Goal: Information Seeking & Learning: Learn about a topic

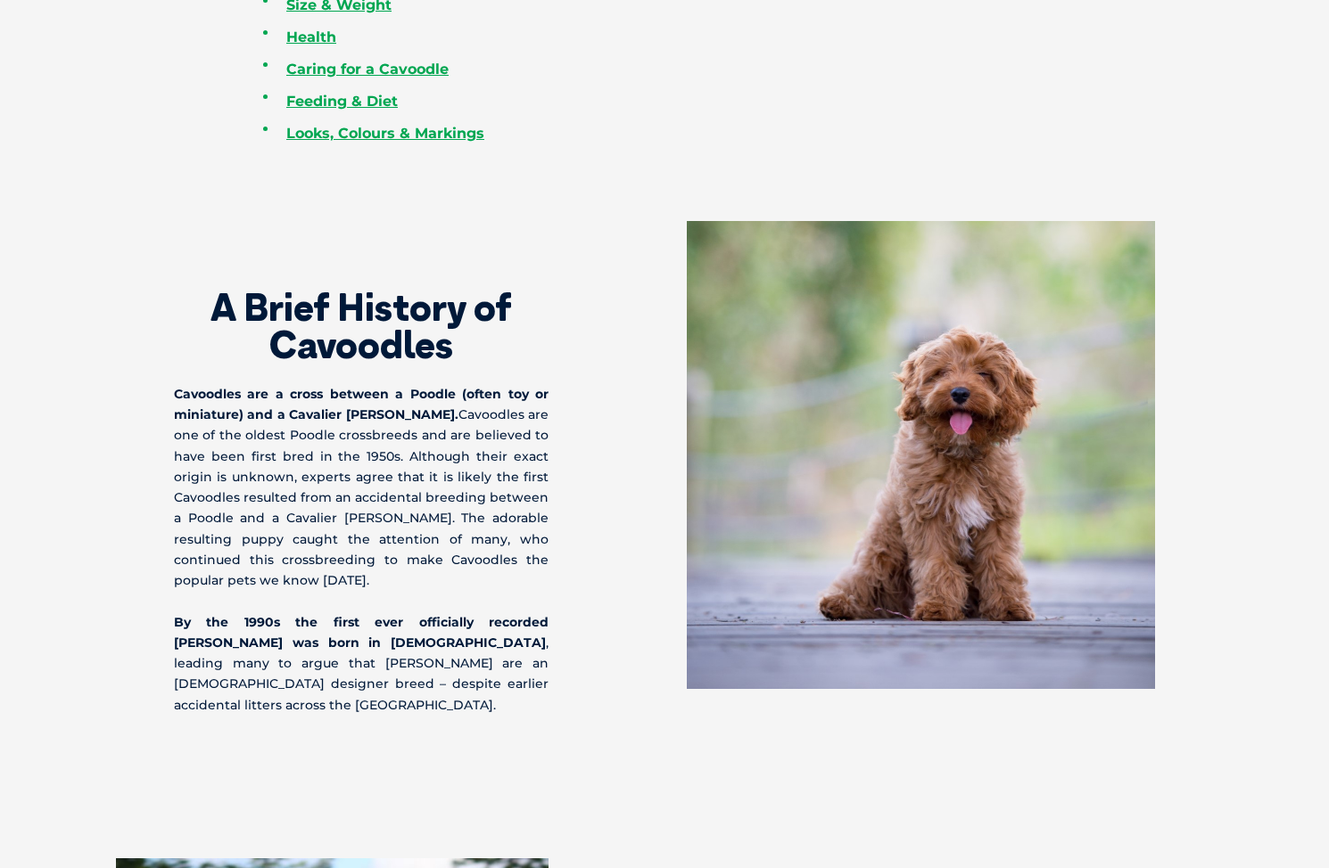
scroll to position [1132, 0]
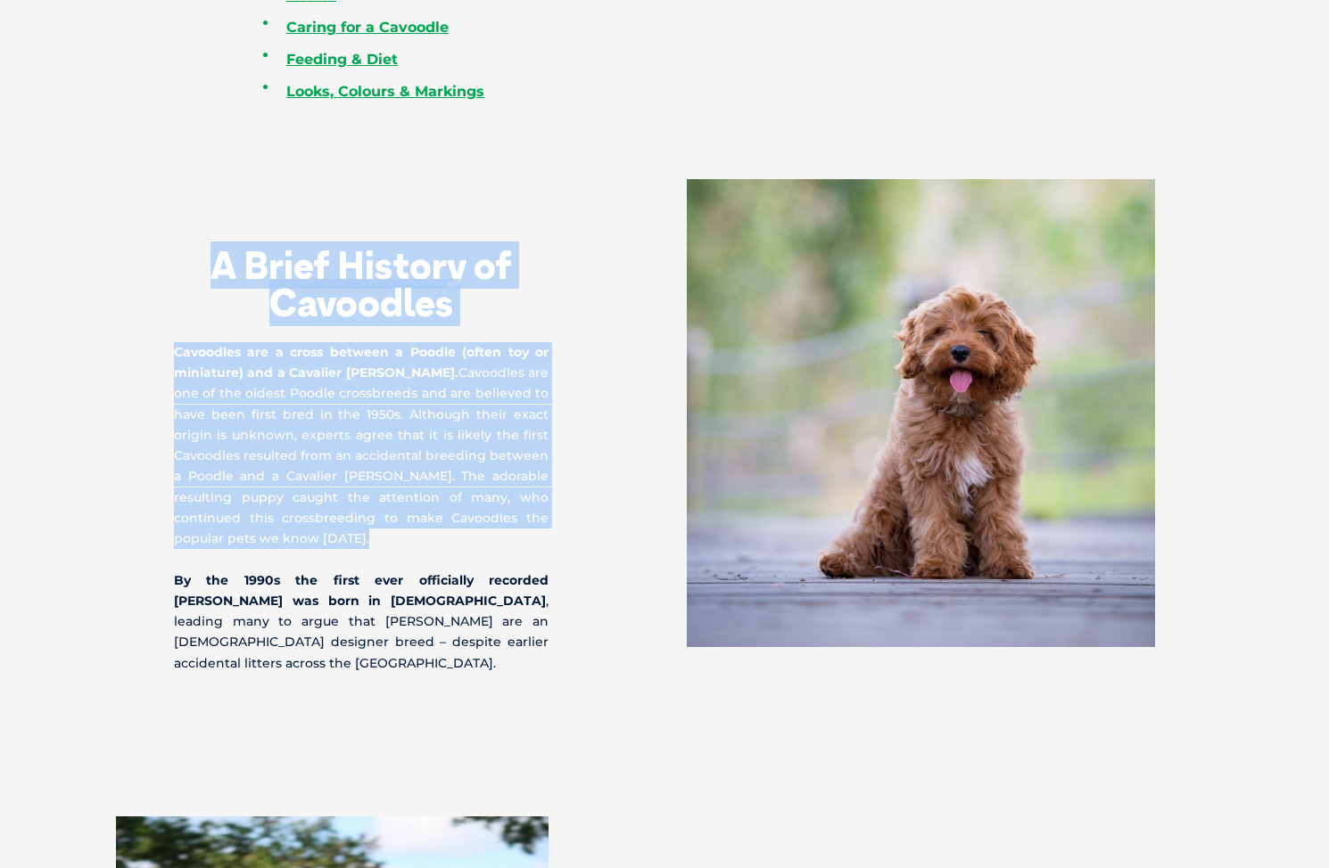
drag, startPoint x: 216, startPoint y: 252, endPoint x: 440, endPoint y: 549, distance: 372.4
click at [440, 549] on div "A Brief History of Cavoodles Cavoodles are a cross between a Poodle (often toy …" at bounding box center [419, 426] width 490 height 495
copy div "A Brief History of Cavoodles Cavoodles are a cross between a Poodle (often toy …"
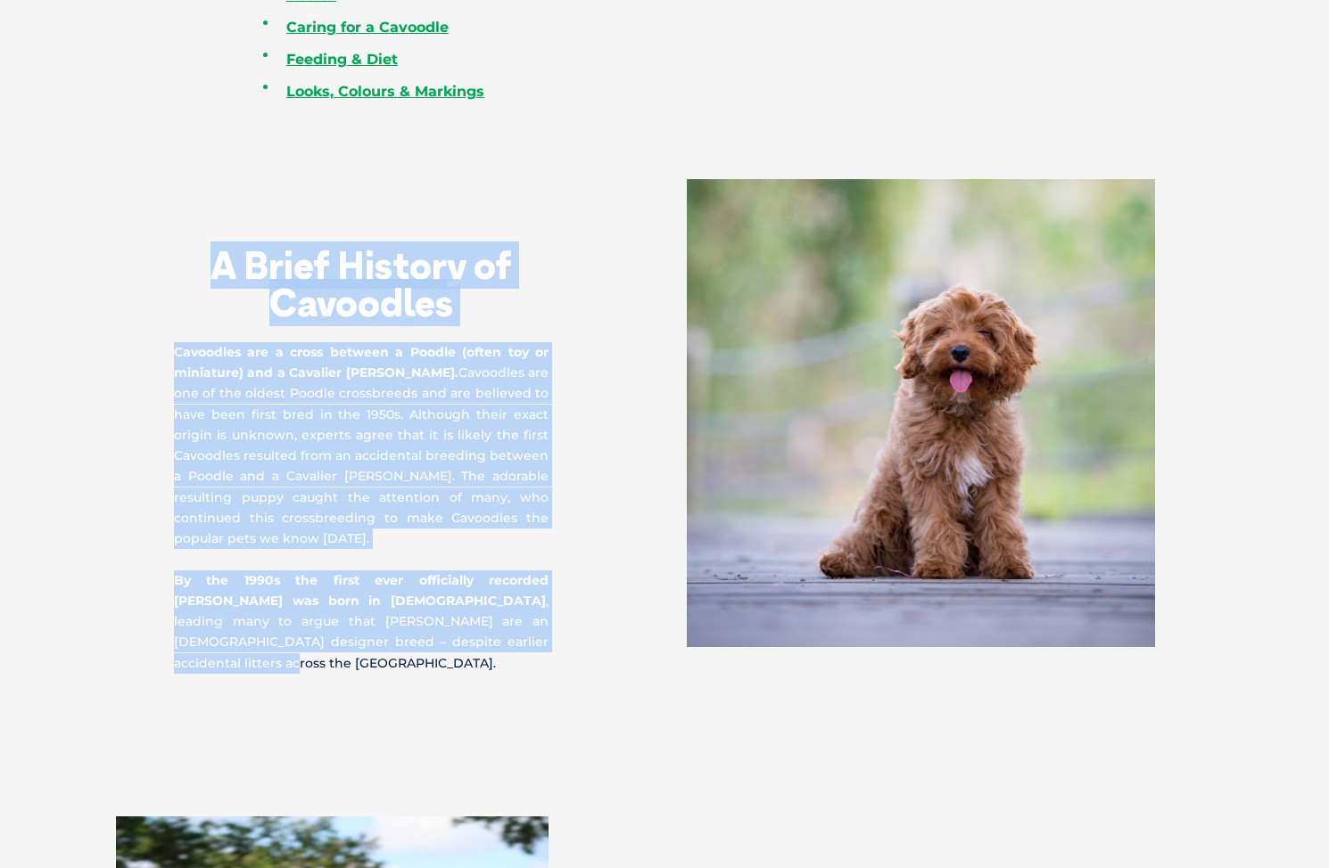
click at [453, 638] on p "By the 1990s the first ever officially recorded [PERSON_NAME] was born in [DEMO…" at bounding box center [361, 622] width 374 height 103
copy div "A Brief History of Cavoodles Cavoodles are a cross between a Poodle (often toy …"
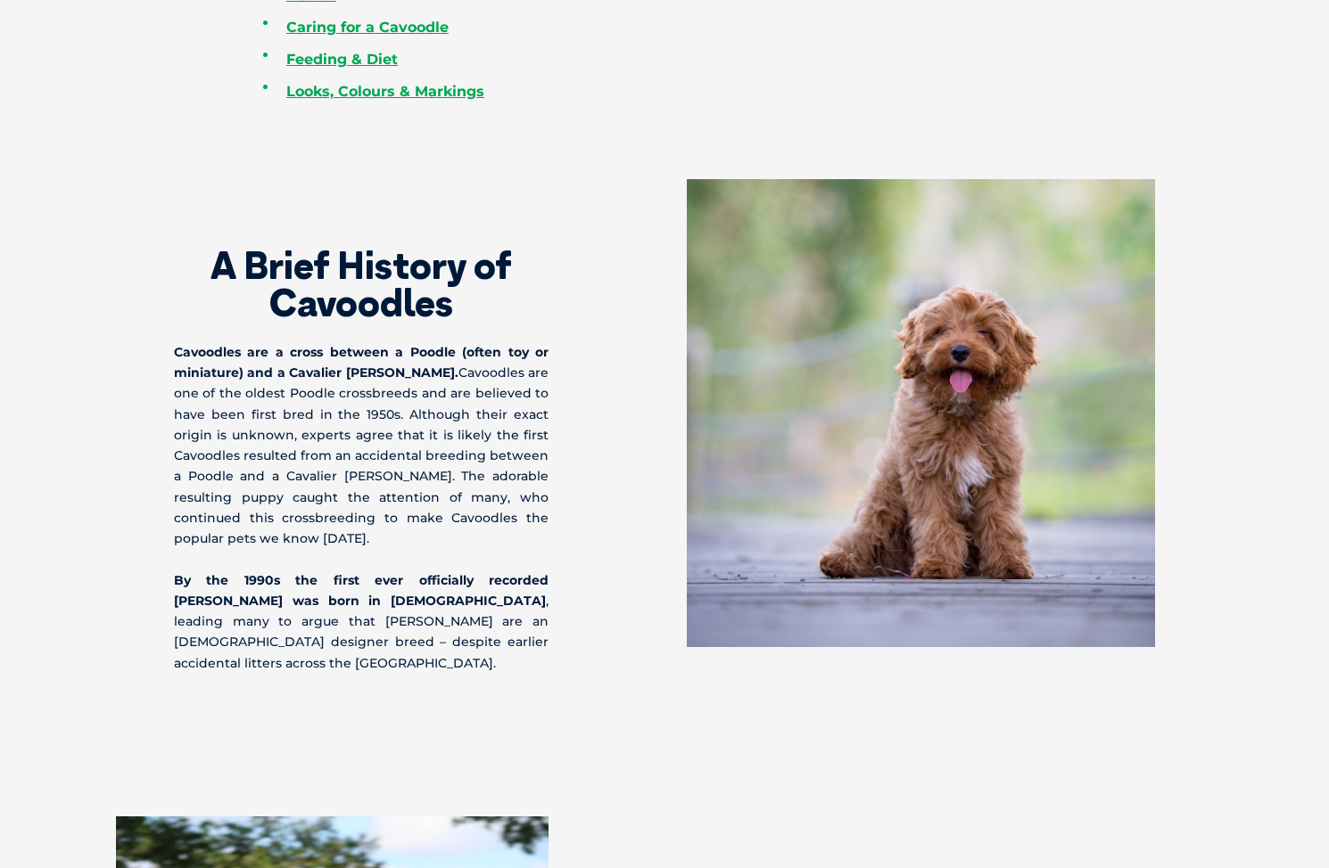
click at [493, 697] on section "A Brief History of Cavoodles Cavoodles are a cross between a Poodle (often toy …" at bounding box center [664, 427] width 1329 height 638
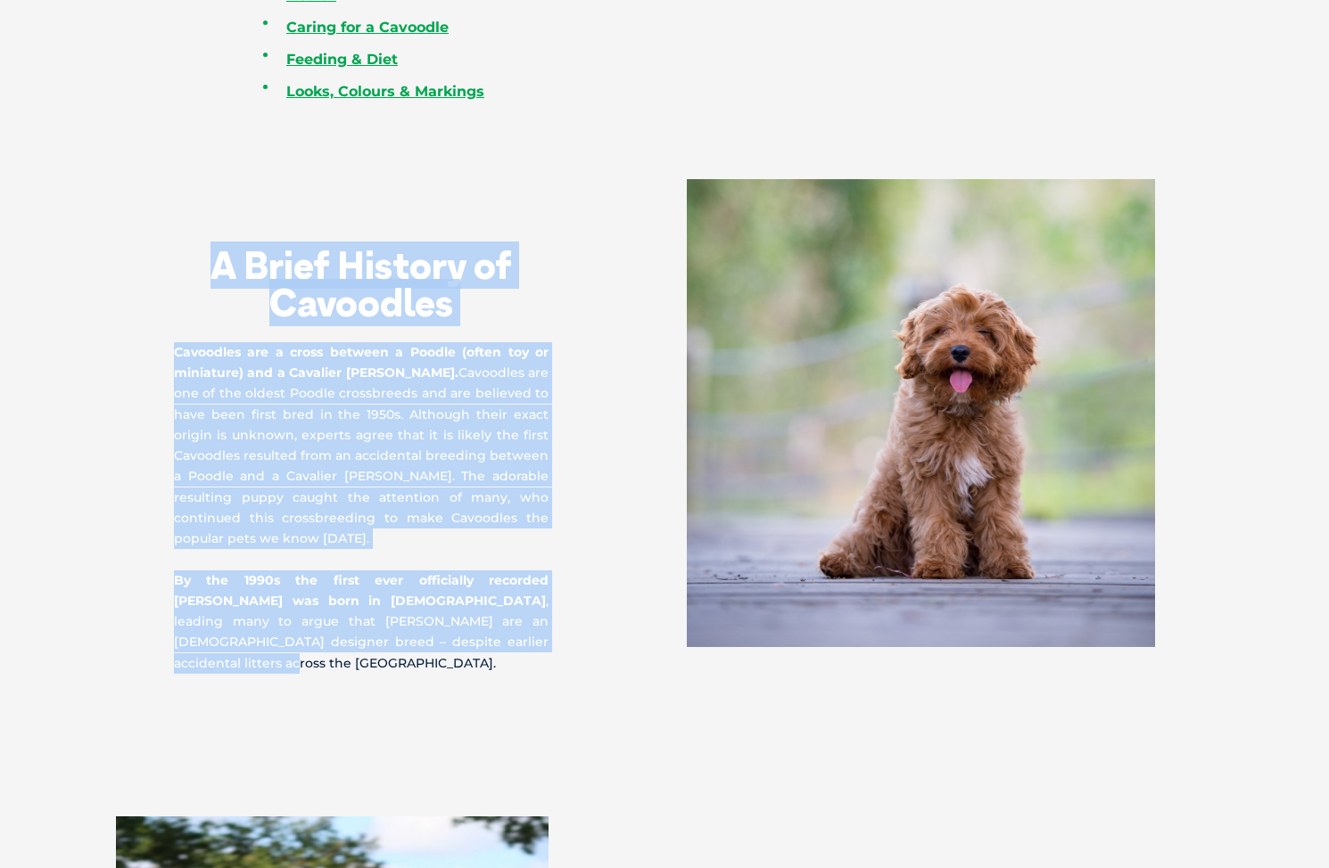
drag, startPoint x: 210, startPoint y: 271, endPoint x: 450, endPoint y: 657, distance: 454.5
click at [450, 657] on section "A Brief History of Cavoodles Cavoodles are a cross between a Poodle (often toy …" at bounding box center [664, 427] width 1329 height 638
copy div "A Brief History of Cavoodles Cavoodles are a cross between a Poodle (often toy …"
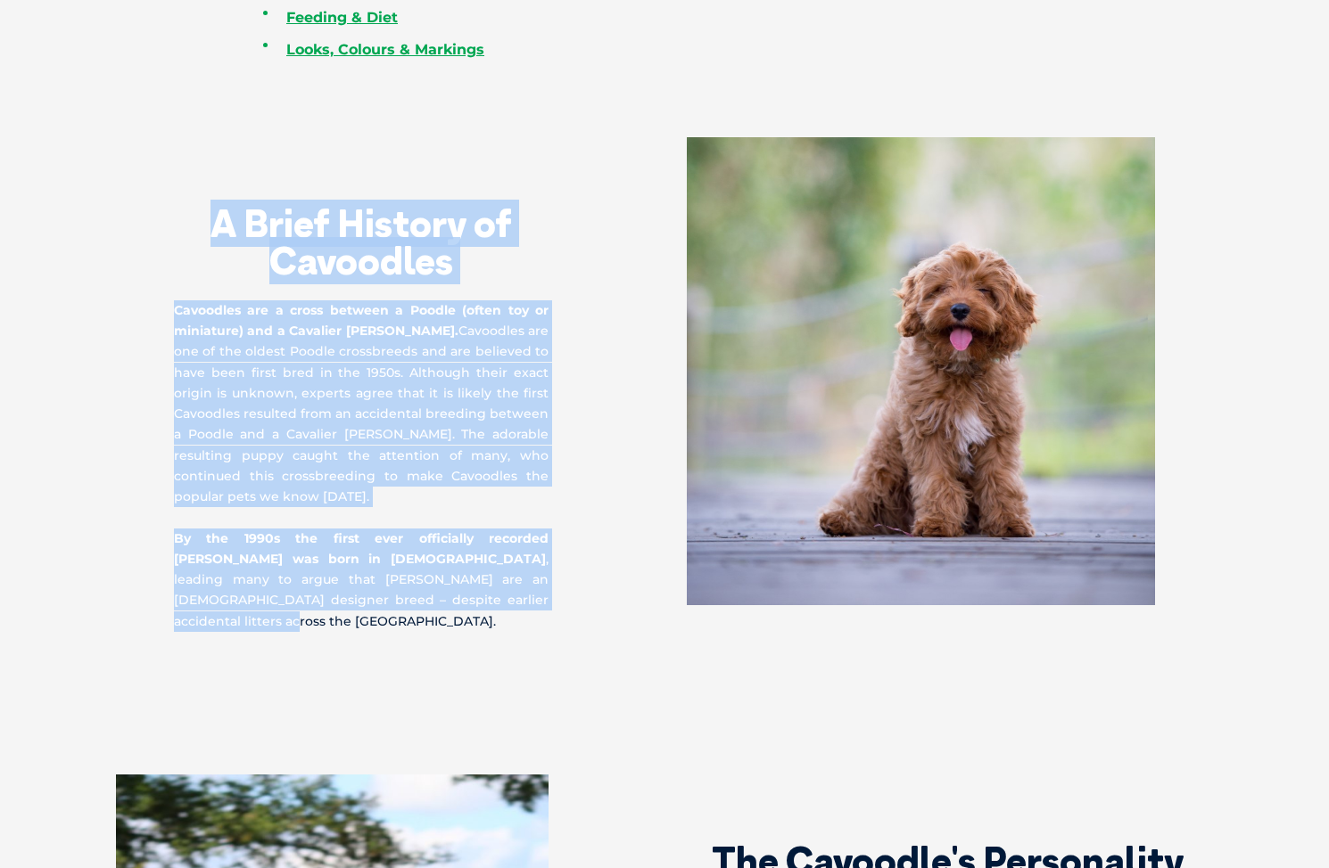
scroll to position [946, 0]
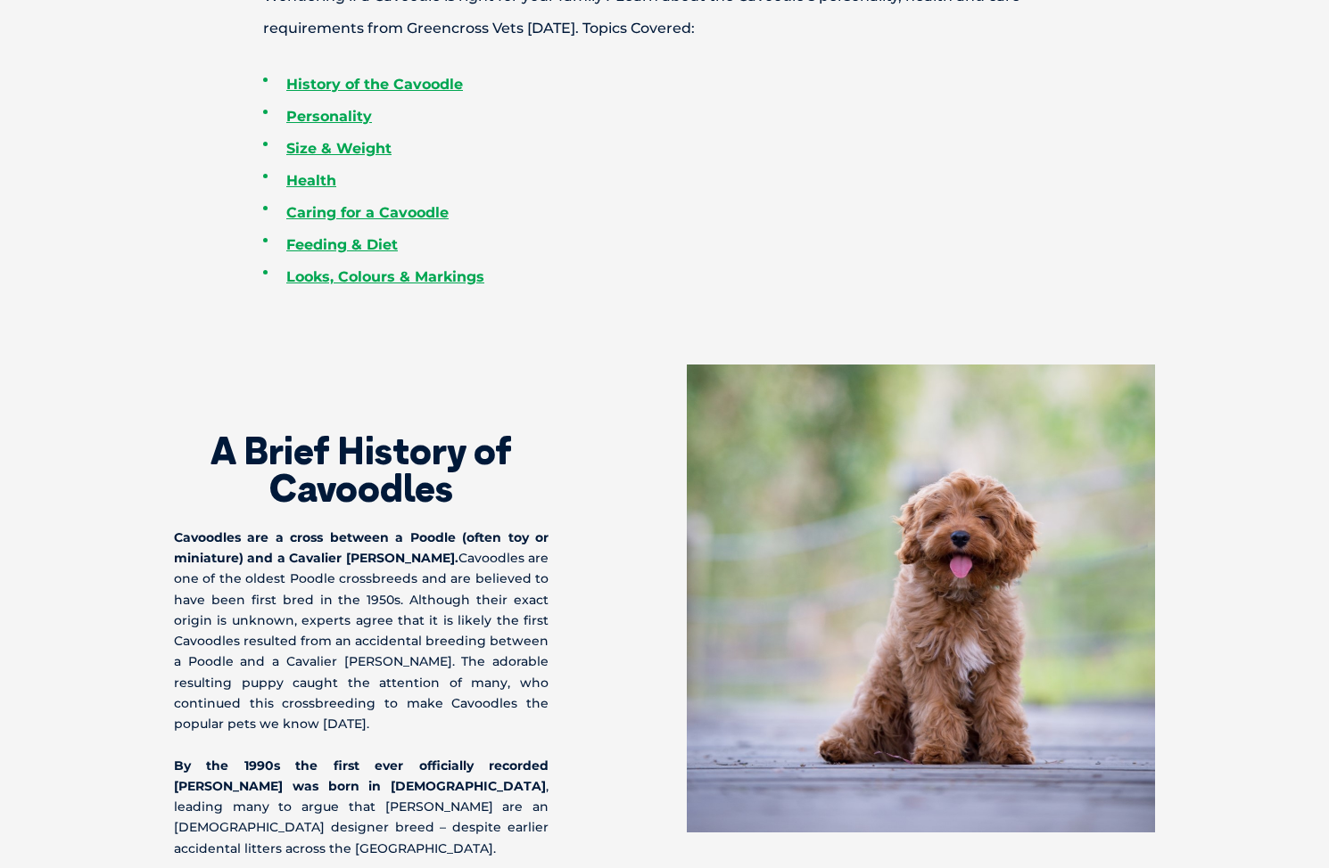
click at [246, 505] on h2 "A Brief History of Cavoodles" at bounding box center [361, 469] width 374 height 75
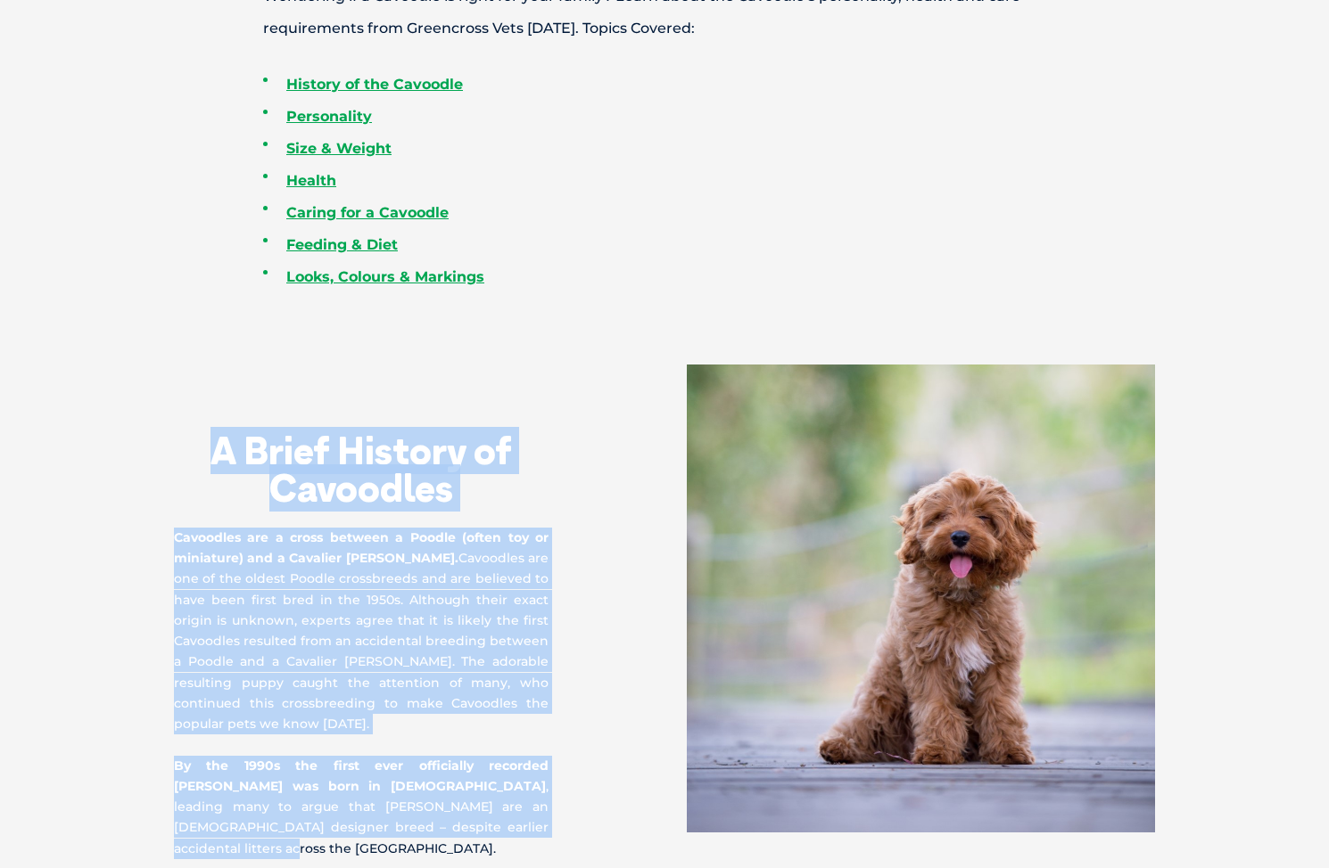
drag, startPoint x: 204, startPoint y: 442, endPoint x: 447, endPoint y: 828, distance: 455.9
click at [447, 828] on div "A Brief History of Cavoodles Cavoodles are a cross between a Poodle (often toy …" at bounding box center [419, 612] width 490 height 495
copy div "A Brief History of Cavoodles Cavoodles are a cross between a Poodle (often toy …"
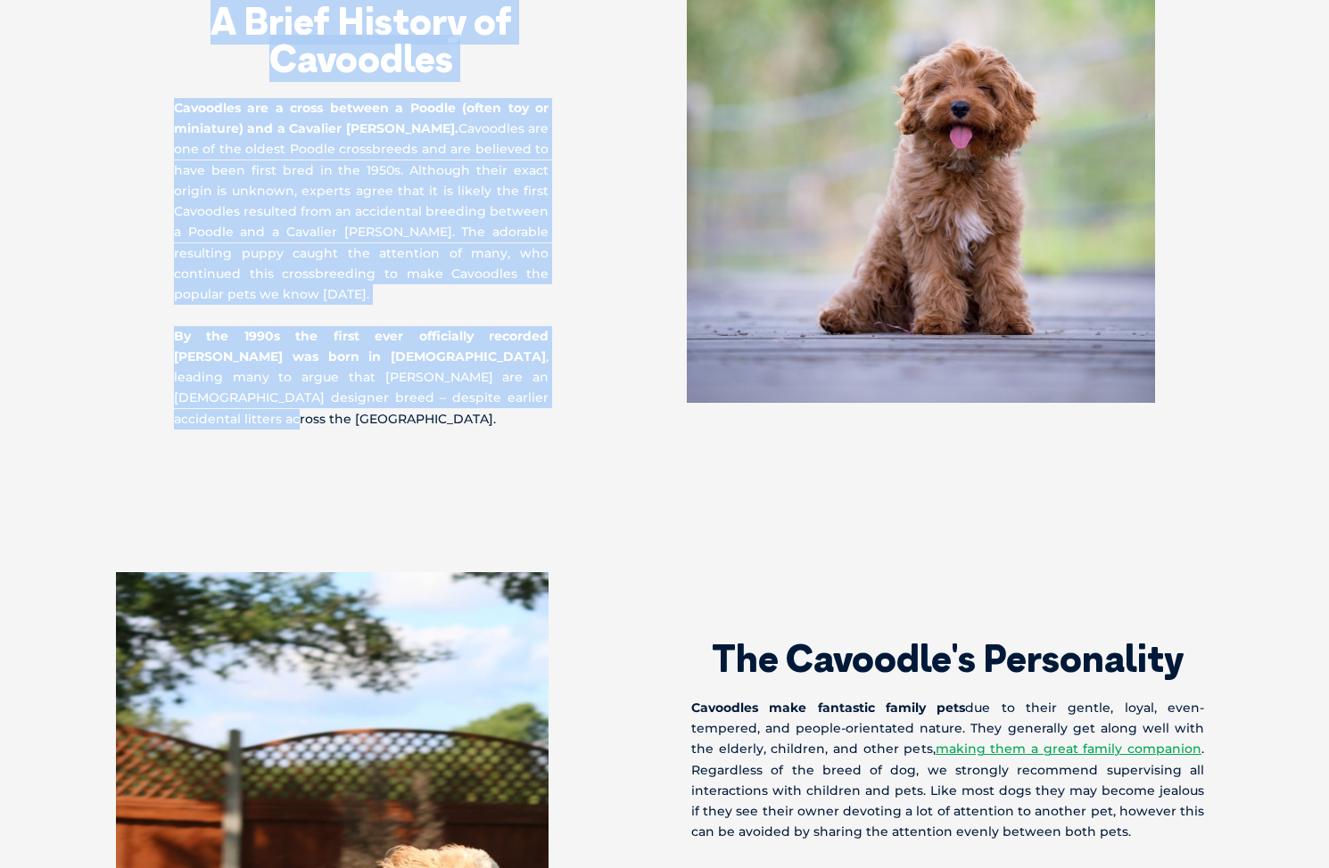
scroll to position [1326, 0]
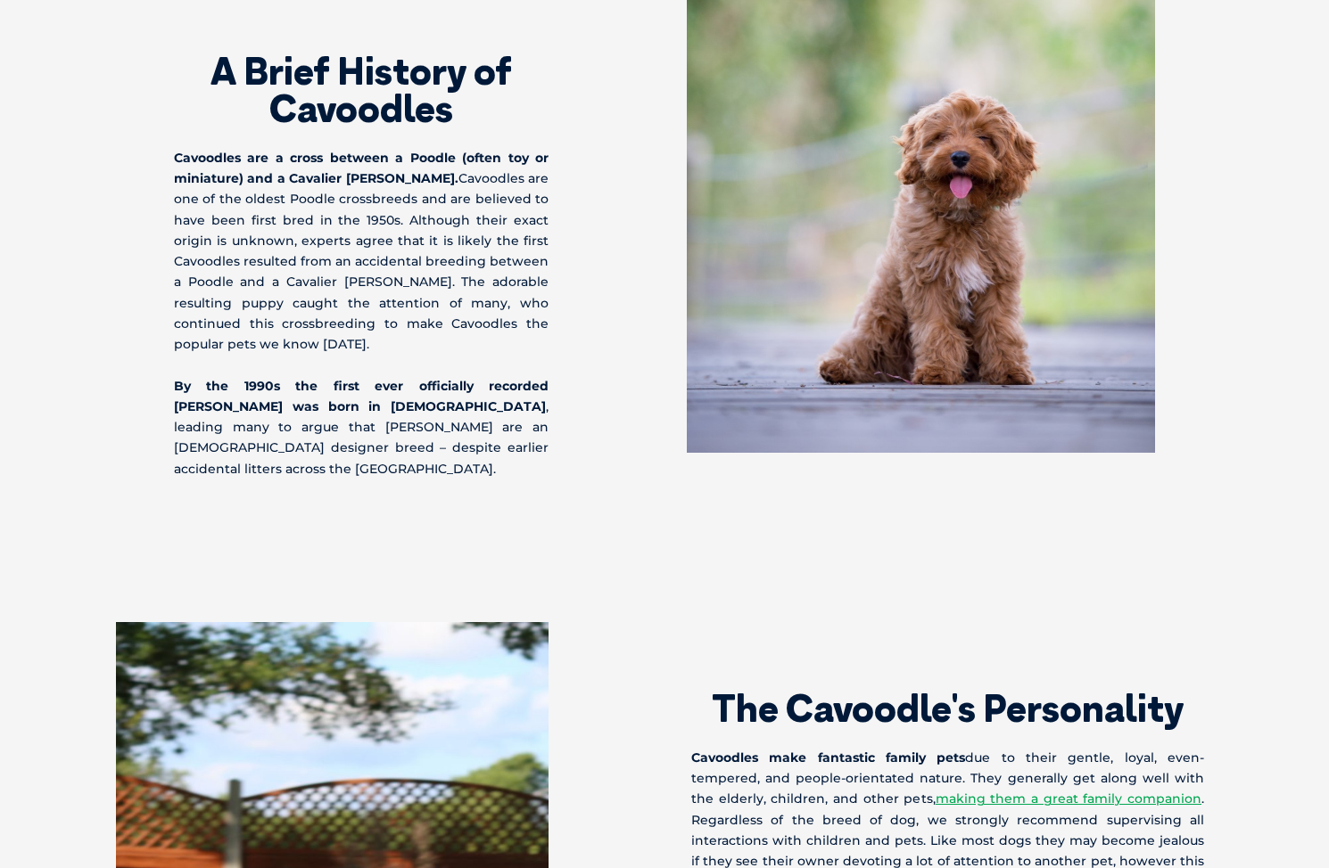
click at [470, 437] on p "By the 1990s the first ever officially recorded [PERSON_NAME] was born in [DEMO…" at bounding box center [361, 427] width 374 height 103
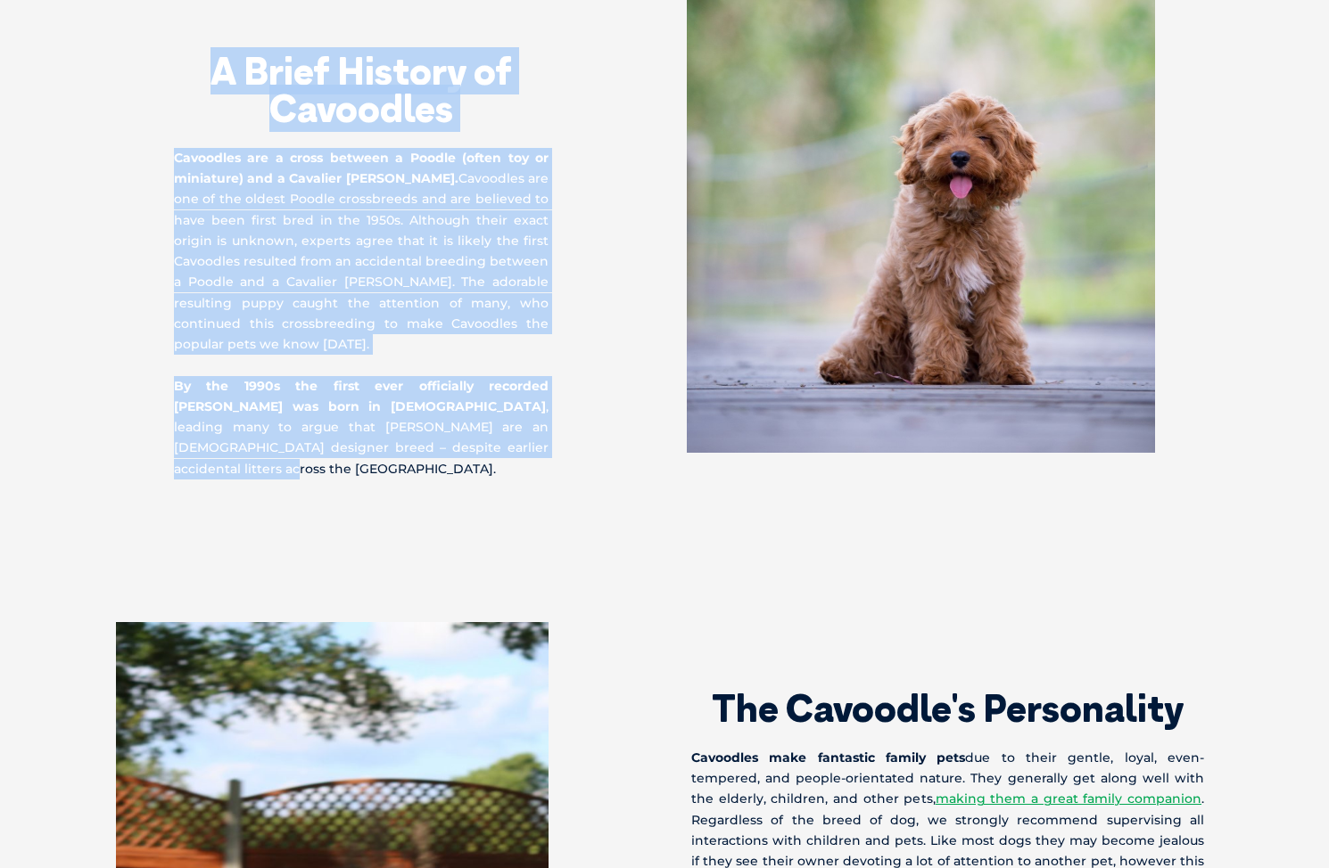
drag, startPoint x: 460, startPoint y: 449, endPoint x: 212, endPoint y: 67, distance: 455.1
click at [212, 67] on div "A Brief History of Cavoodles Cavoodles are a cross between a Poodle (often toy …" at bounding box center [419, 232] width 490 height 495
copy div "A Brief History of Cavoodles Cavoodles are a cross between a Poodle (often toy …"
